Goal: Task Accomplishment & Management: Manage account settings

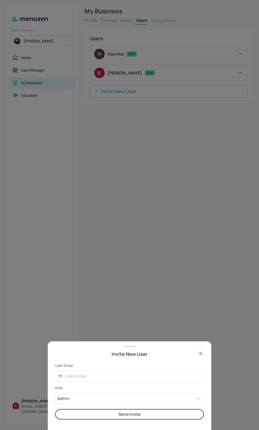
click at [152, 264] on div at bounding box center [129, 215] width 259 height 430
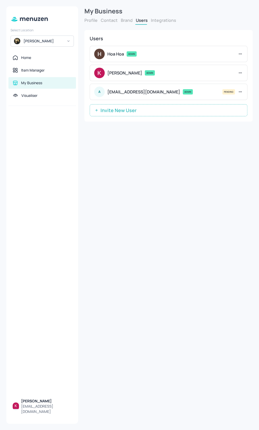
click at [240, 90] on icon at bounding box center [239, 91] width 5 height 5
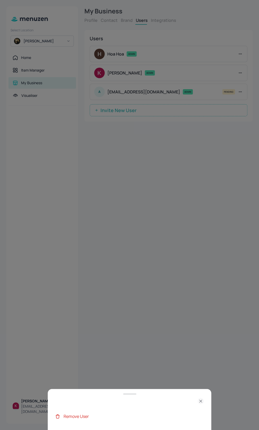
click at [90, 417] on div "Remove User" at bounding box center [133, 416] width 140 height 6
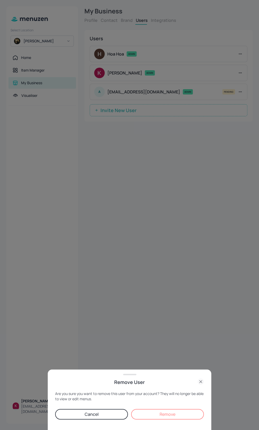
click at [159, 419] on button "Remove" at bounding box center [167, 414] width 73 height 11
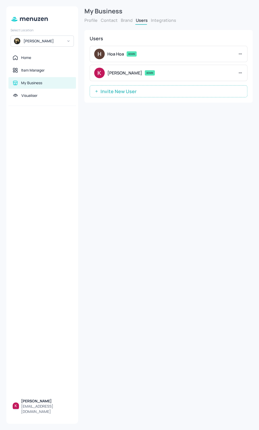
click at [159, 91] on button "Invite New User" at bounding box center [168, 91] width 157 height 12
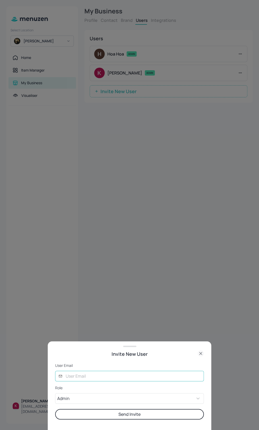
click at [87, 381] on input "text" at bounding box center [132, 376] width 141 height 11
type input "[EMAIL_ADDRESS][DOMAIN_NAME]"
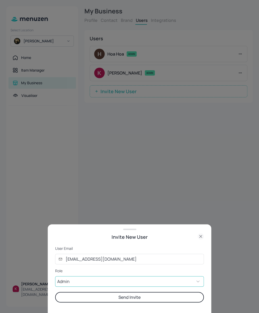
click at [76, 280] on body "Select Location Kai Home Item Manager My Business Visualiser [PERSON_NAME] [PER…" at bounding box center [129, 156] width 259 height 313
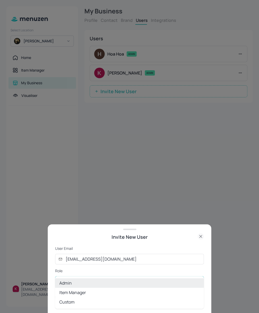
click at [77, 280] on li "Admin" at bounding box center [129, 282] width 149 height 9
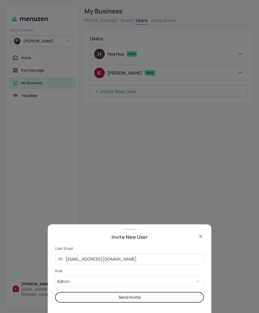
click at [112, 296] on button "Send Invite" at bounding box center [129, 297] width 149 height 11
